Goal: Task Accomplishment & Management: Manage account settings

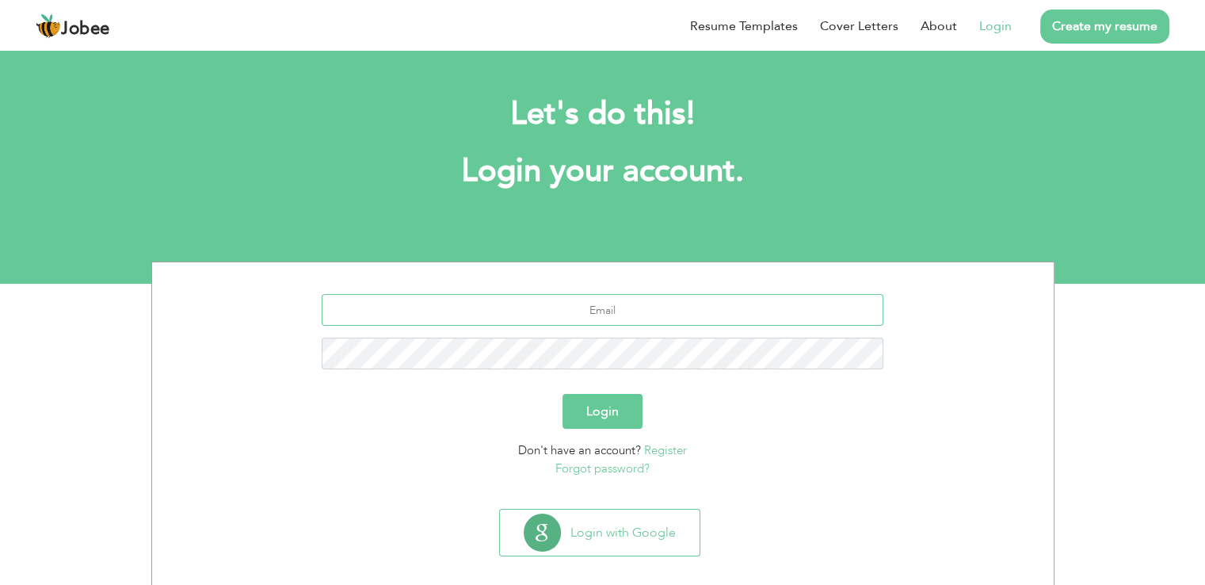
click at [603, 314] on input "text" at bounding box center [603, 310] width 562 height 32
type input "[PERSON_NAME][EMAIL_ADDRESS][DOMAIN_NAME]"
click at [577, 413] on button "Login" at bounding box center [602, 411] width 80 height 35
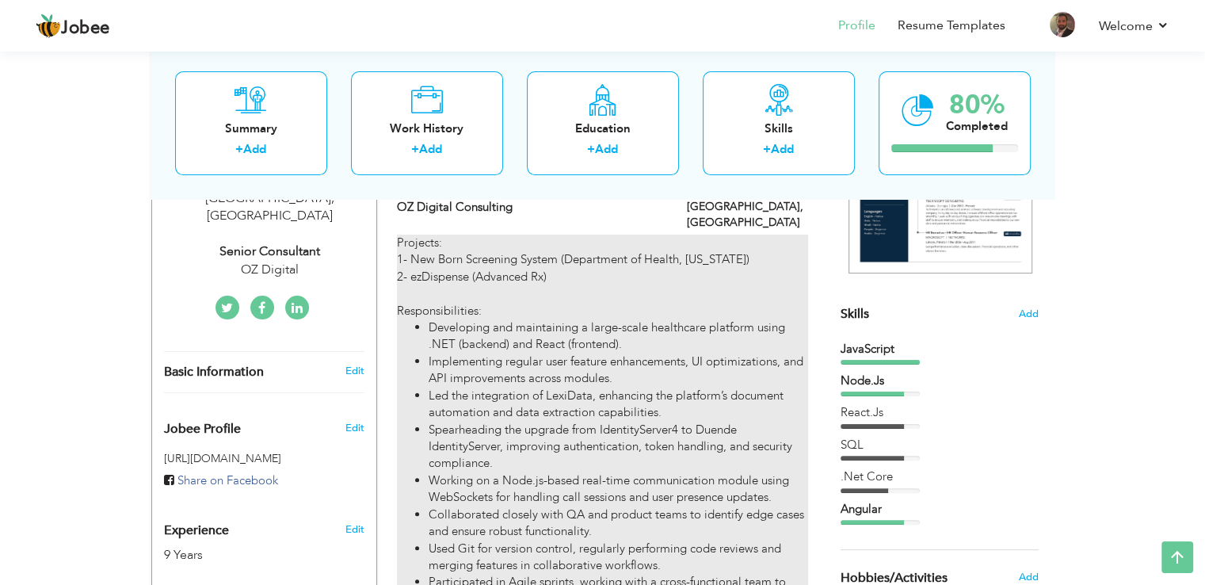
scroll to position [303, 0]
click at [549, 388] on li "Led the integration of LexiData, enhancing the platform’s document automation a…" at bounding box center [618, 405] width 379 height 34
type input "Senior Consultant"
type input "OZ Digital Consulting"
type input "04/2023"
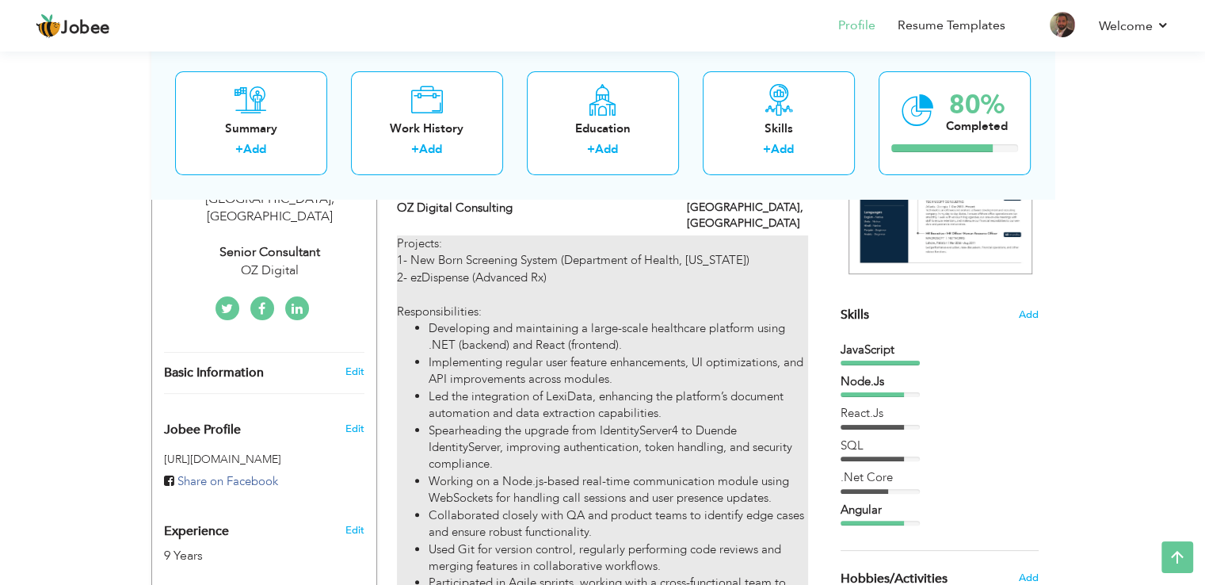
type input "[GEOGRAPHIC_DATA]"
checkbox input "true"
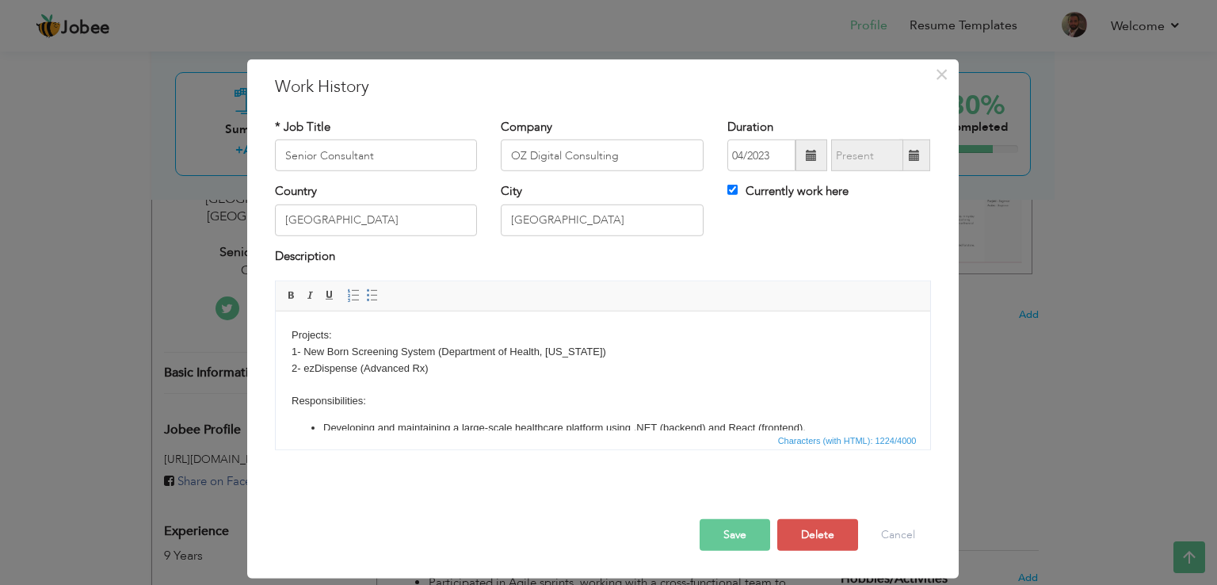
click at [454, 375] on body "Projects: 1- New Born Screening System (Department of Health, [US_STATE]) 2- ez…" at bounding box center [602, 482] width 623 height 311
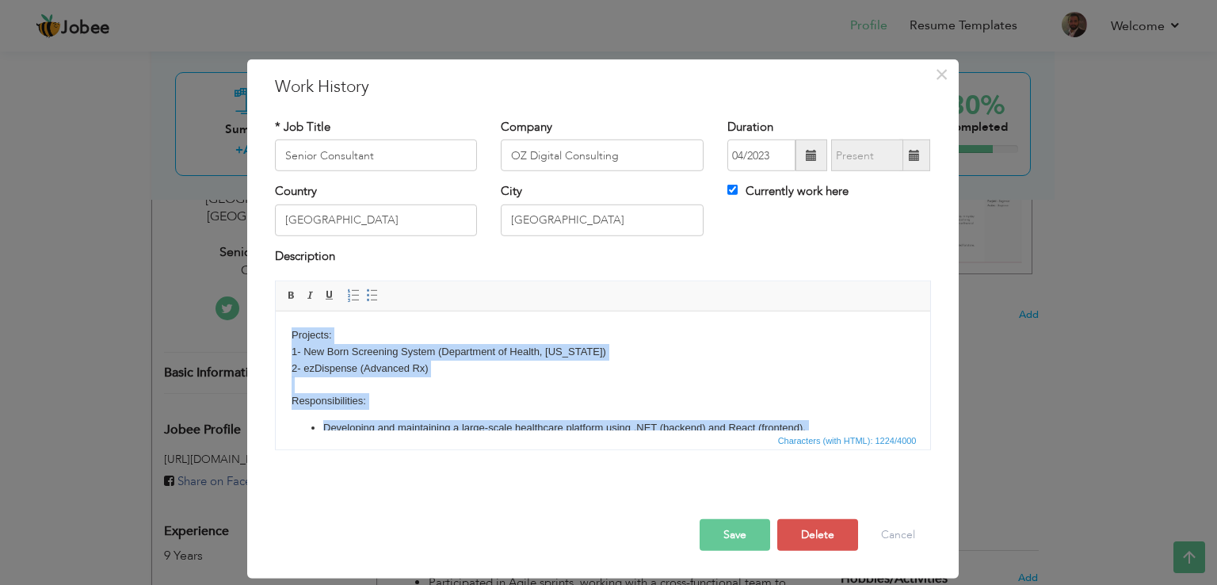
copy body "Loremips: 4- Dol Sita Consectet Adipis (Elitseddoe te Incidi, Utlabor) 0- etDol…"
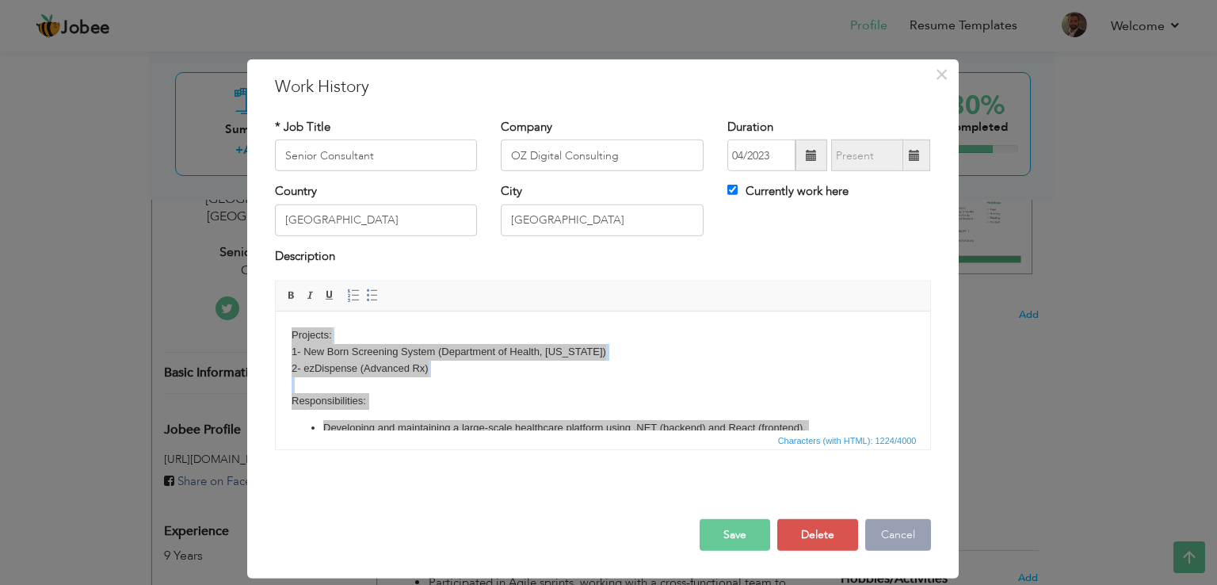
click at [896, 524] on button "Cancel" at bounding box center [898, 535] width 66 height 32
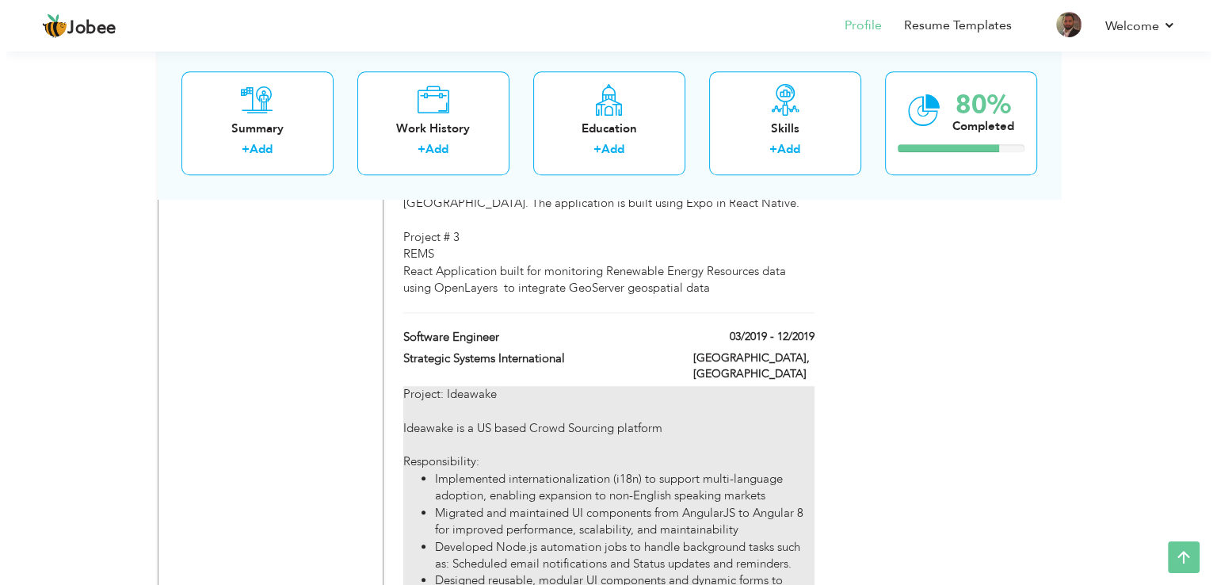
scroll to position [1435, 0]
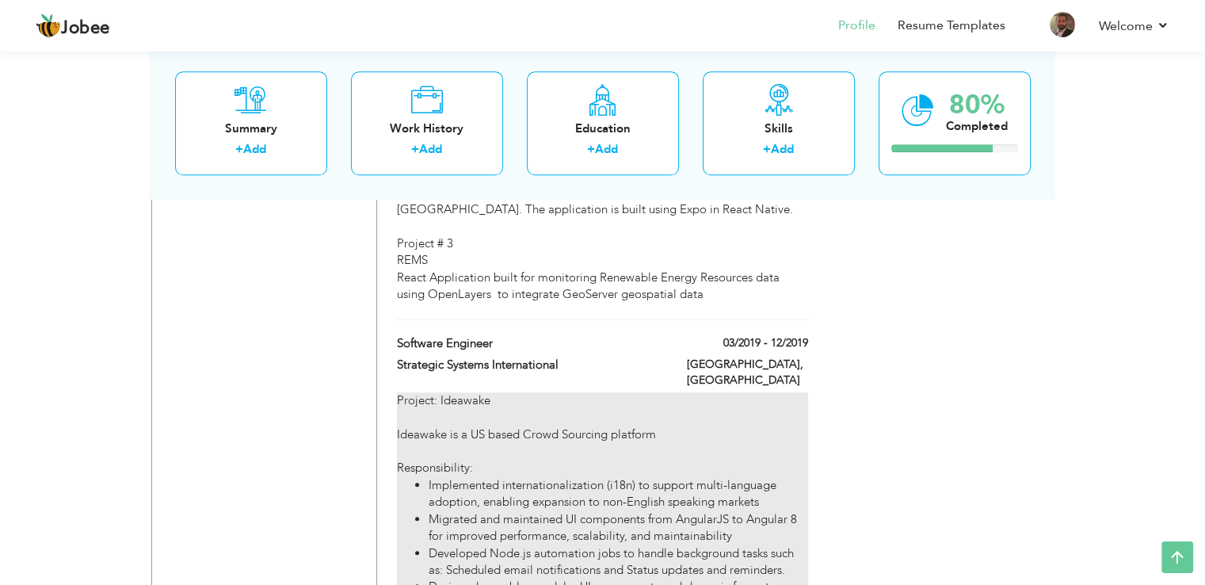
click at [675, 511] on li "Migrated and maintained UI components from AngularJS to Angular 8 for improved …" at bounding box center [618, 528] width 379 height 34
type input "Software Engineer"
type input "Strategic Systems International"
type input "03/2019"
type input "12/2019"
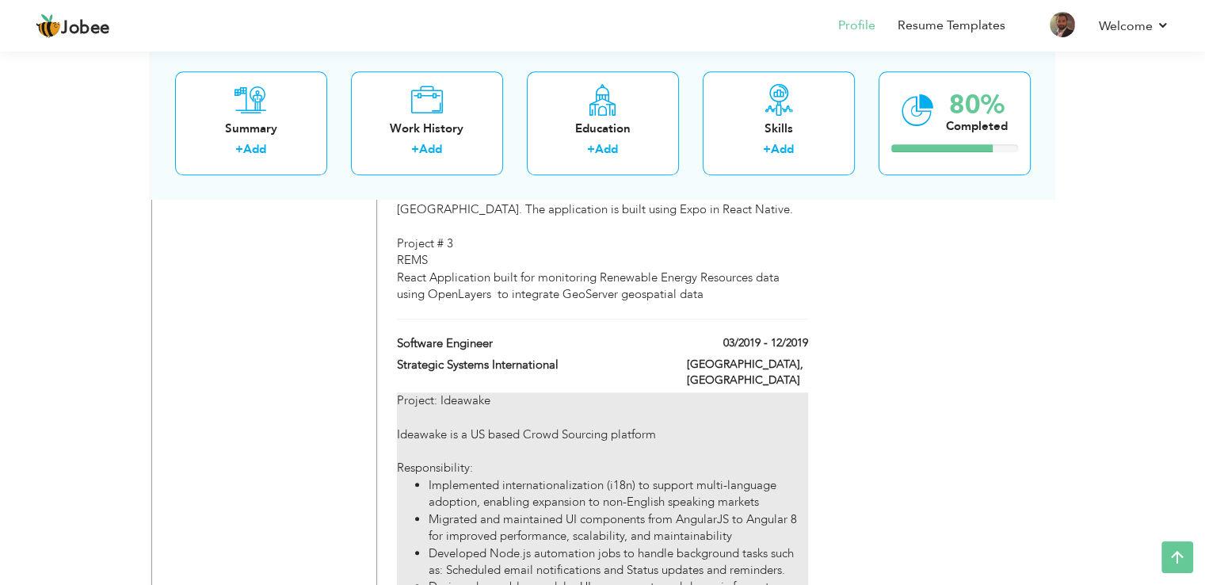
type input "[GEOGRAPHIC_DATA]"
checkbox input "false"
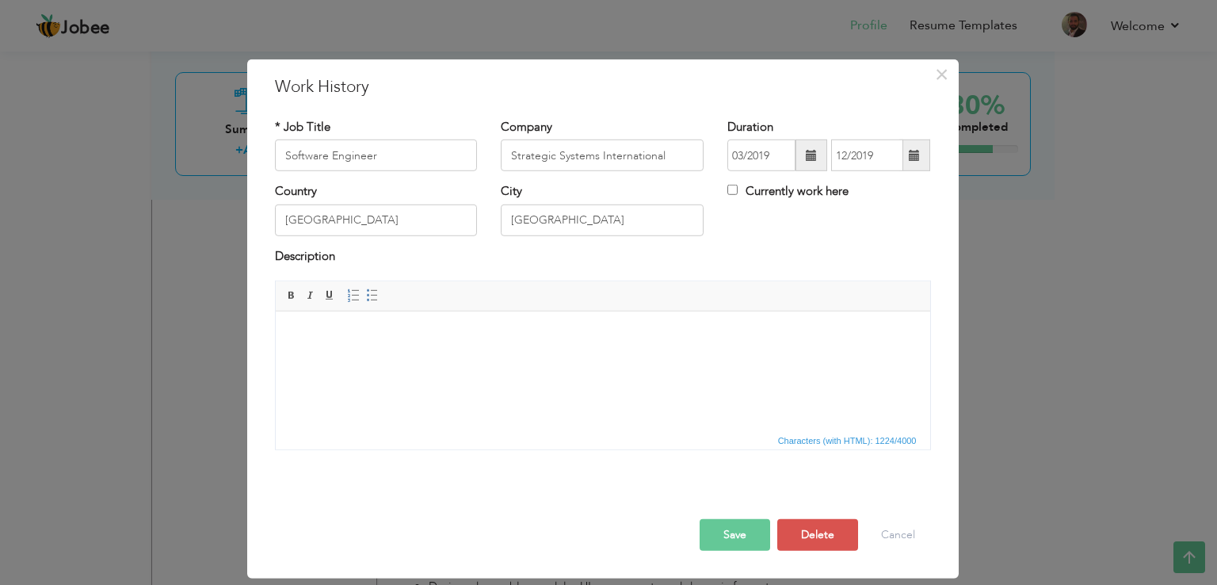
click at [519, 311] on html at bounding box center [602, 311] width 654 height 0
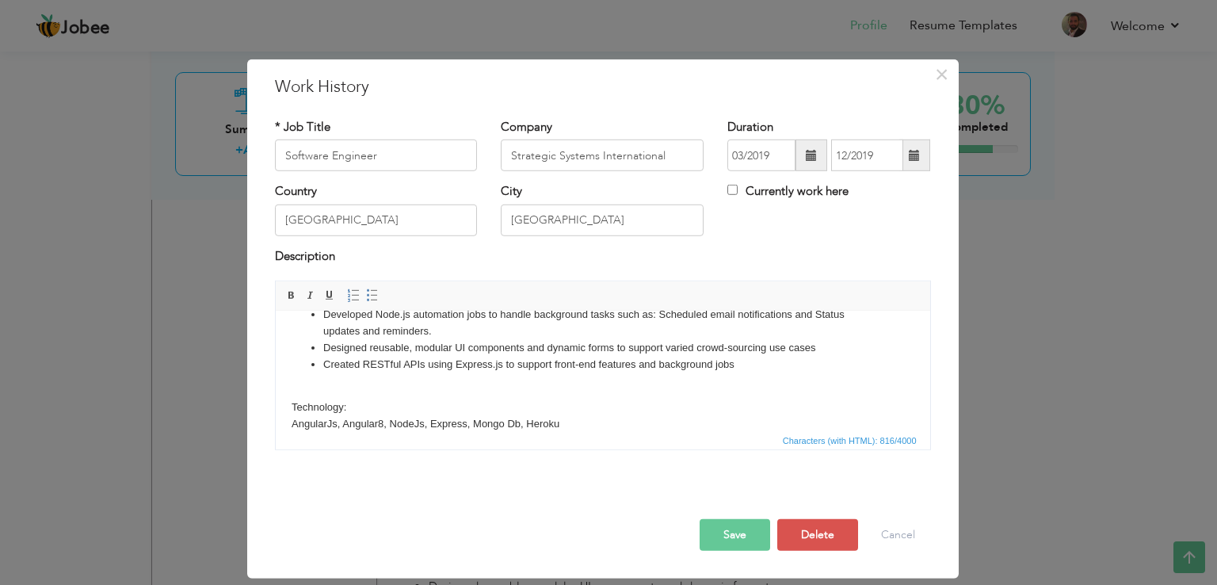
scroll to position [213, 0]
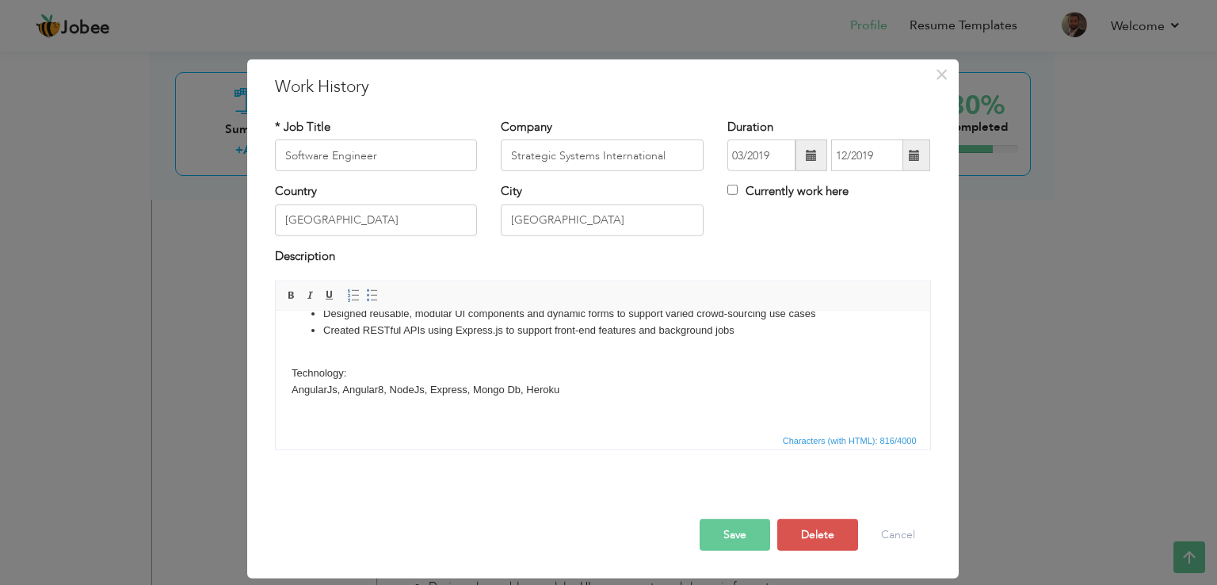
click at [430, 389] on body "Project: Ideawake Ideawake is a US based Crowd Sourcing platform Responsibility…" at bounding box center [602, 264] width 623 height 301
click at [746, 536] on button "Save" at bounding box center [734, 535] width 71 height 32
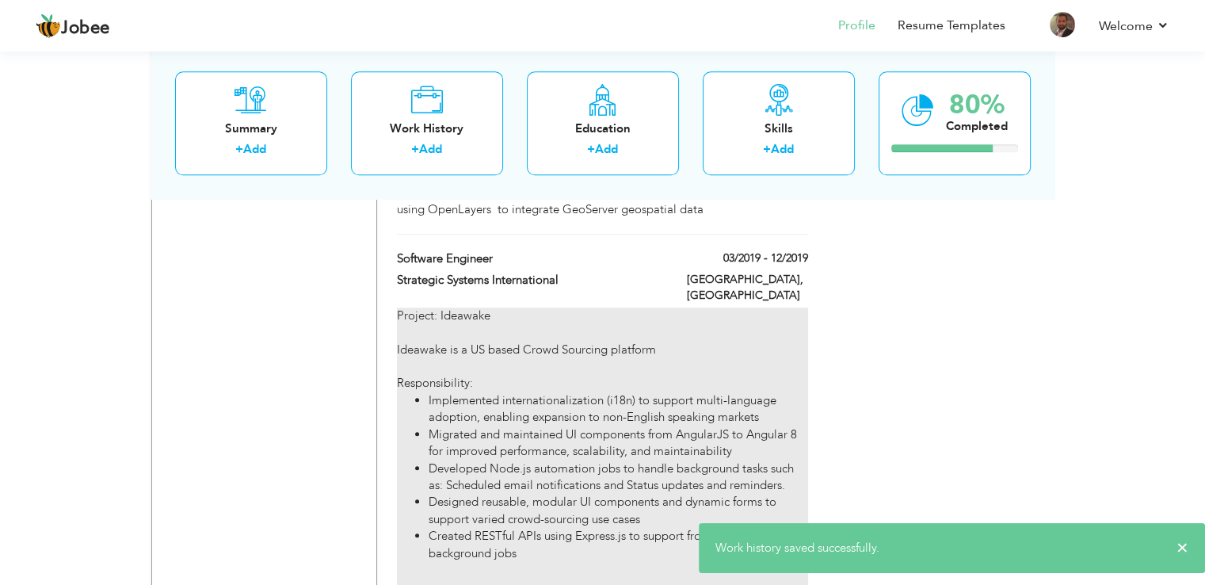
scroll to position [1523, 0]
